Goal: Entertainment & Leisure: Consume media (video, audio)

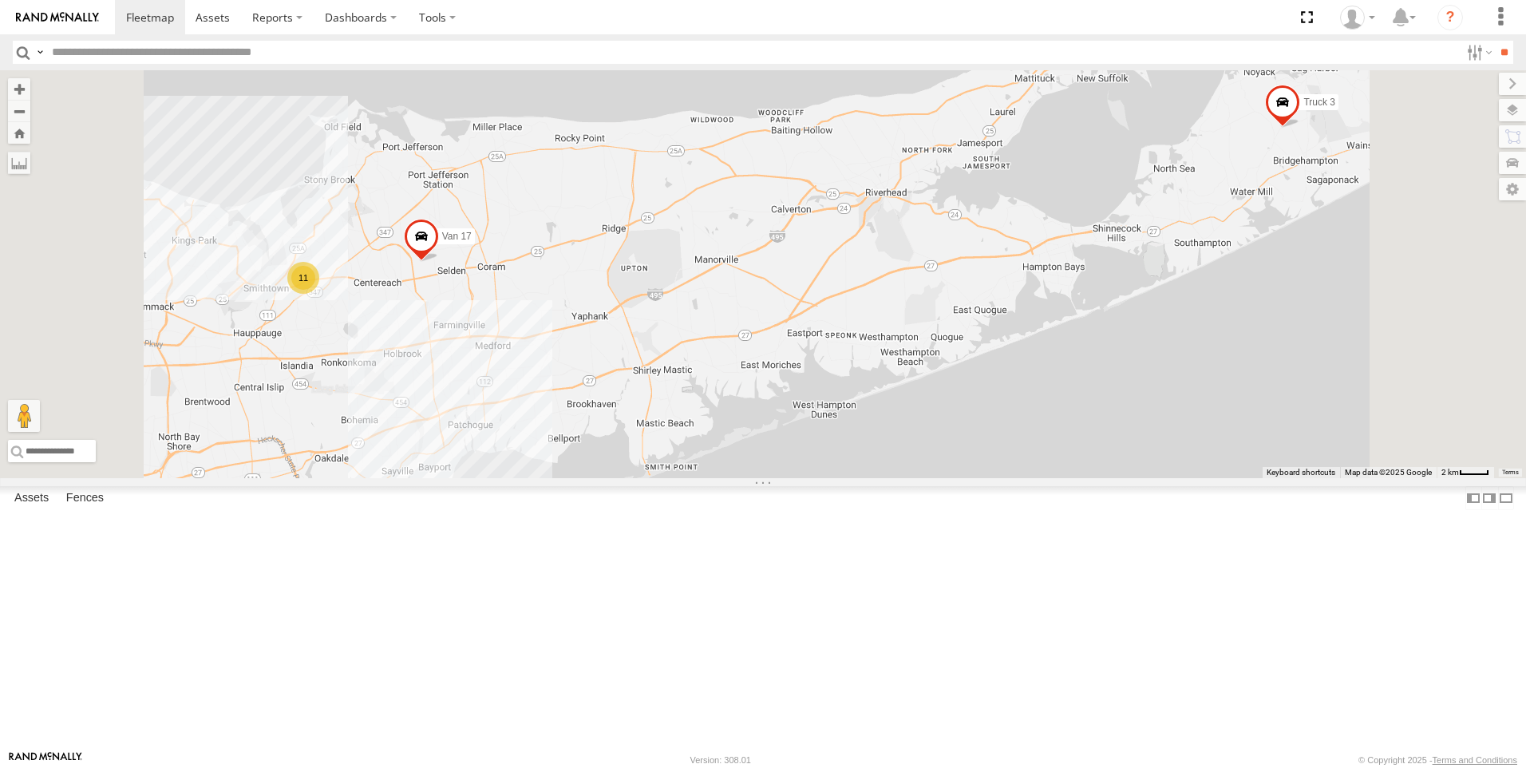
click at [0, 0] on link at bounding box center [0, 0] width 0 height 0
click at [0, 0] on span at bounding box center [0, 0] width 0 height 0
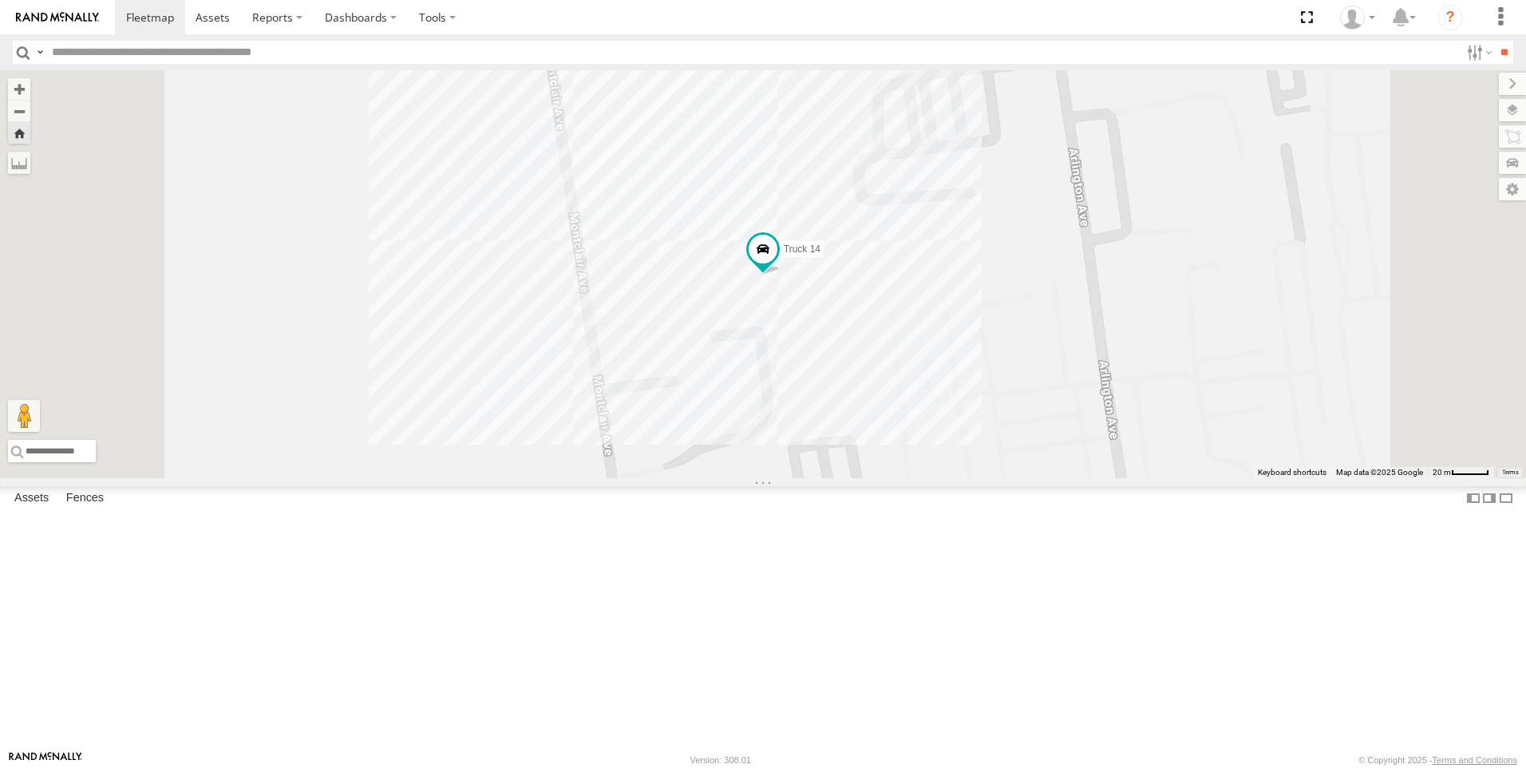
click at [0, 0] on link at bounding box center [0, 0] width 0 height 0
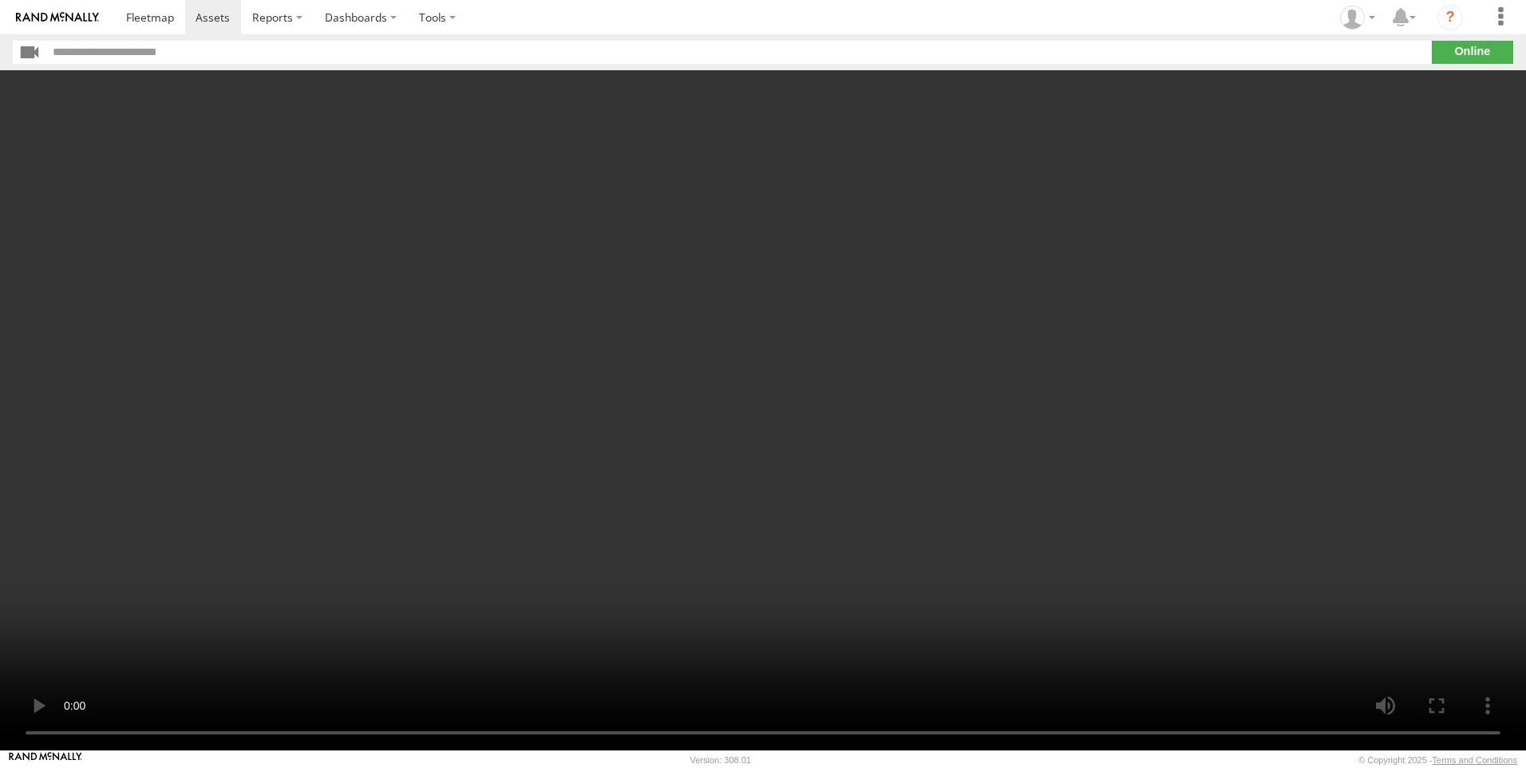
click at [1104, 540] on video at bounding box center [763, 410] width 1526 height 680
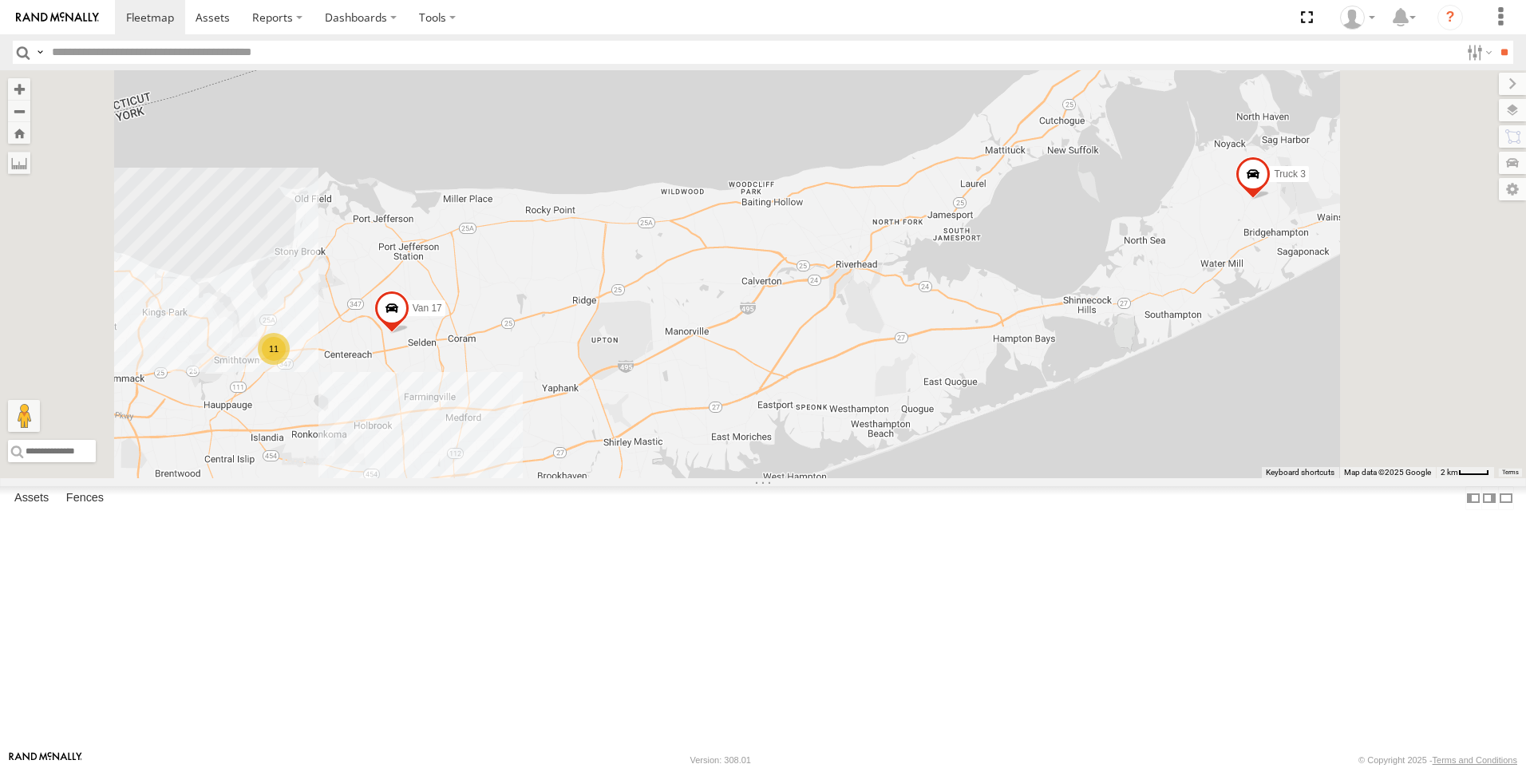
click at [0, 0] on link at bounding box center [0, 0] width 0 height 0
